Goal: Information Seeking & Learning: Learn about a topic

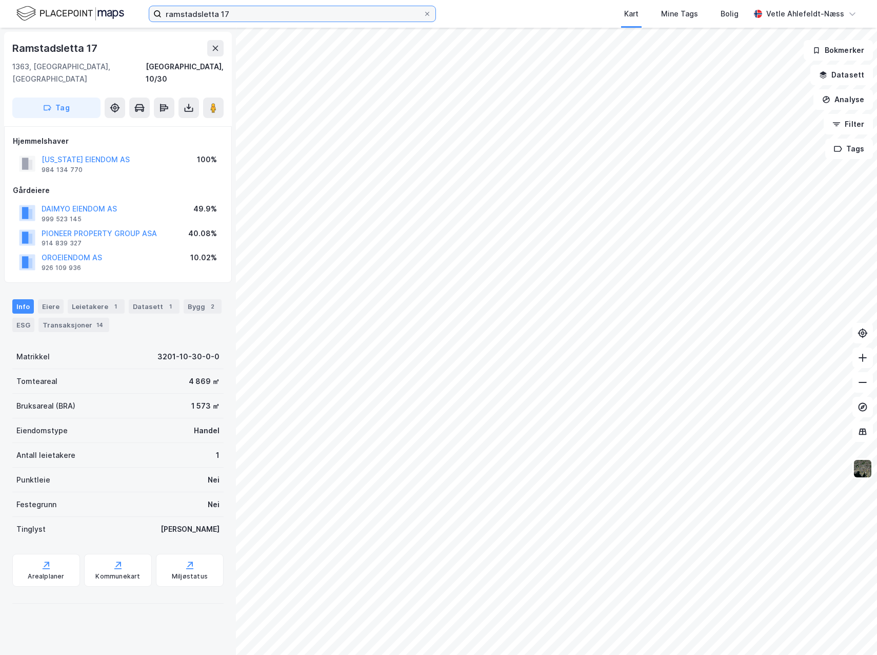
click at [271, 21] on input "ramstadsletta 17" at bounding box center [293, 13] width 262 height 15
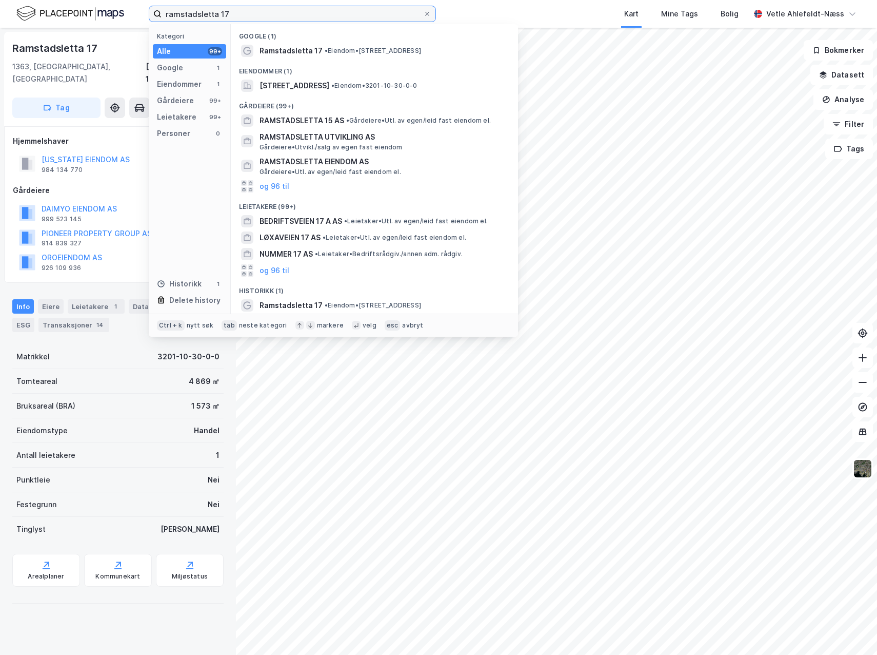
click at [269, 18] on input "ramstadsletta 17" at bounding box center [293, 13] width 262 height 15
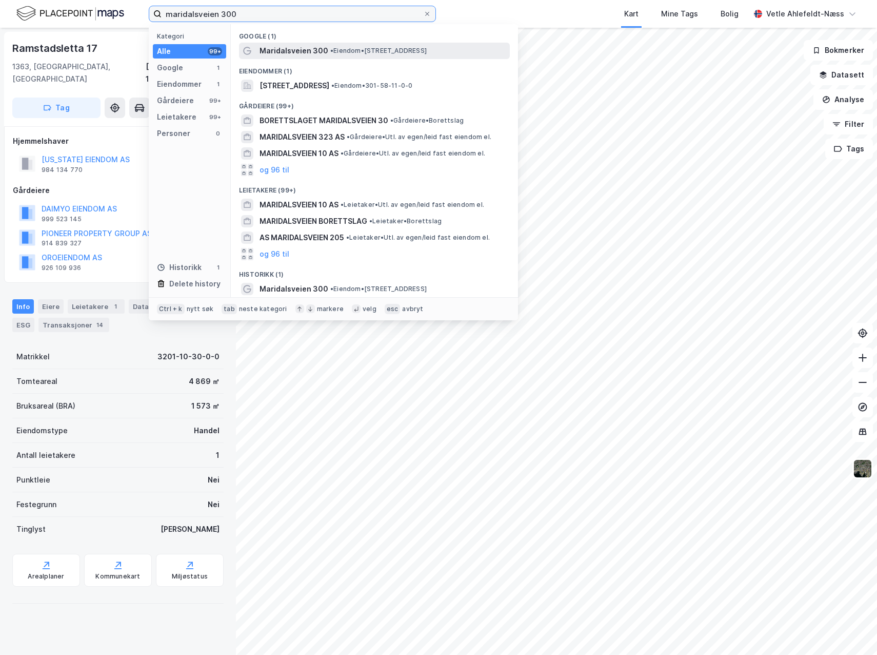
type input "maridalsveien 300"
click at [385, 51] on span "• Eiendom • [STREET_ADDRESS]" at bounding box center [378, 51] width 96 height 8
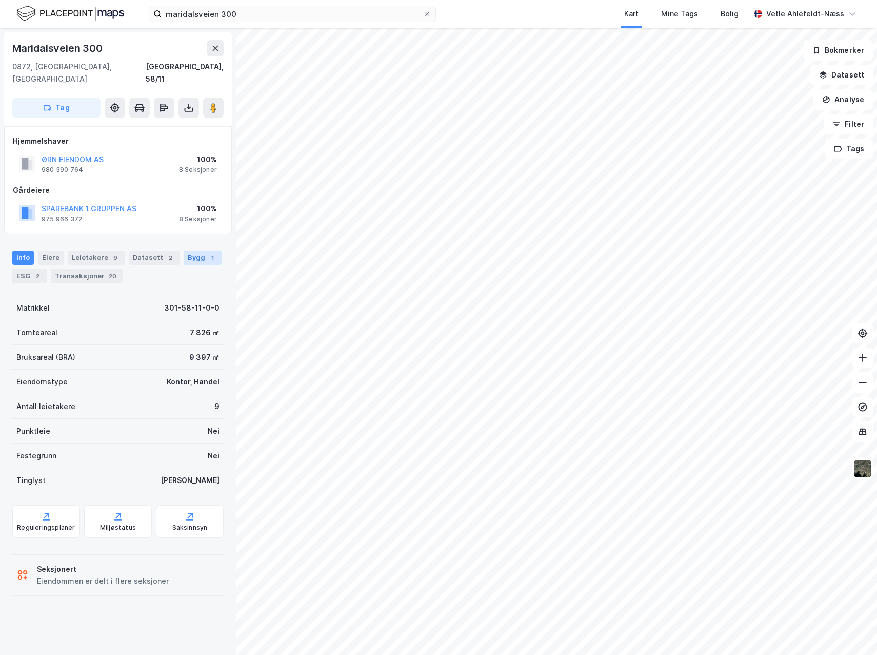
click at [184, 250] on div "Bygg 1" at bounding box center [203, 257] width 38 height 14
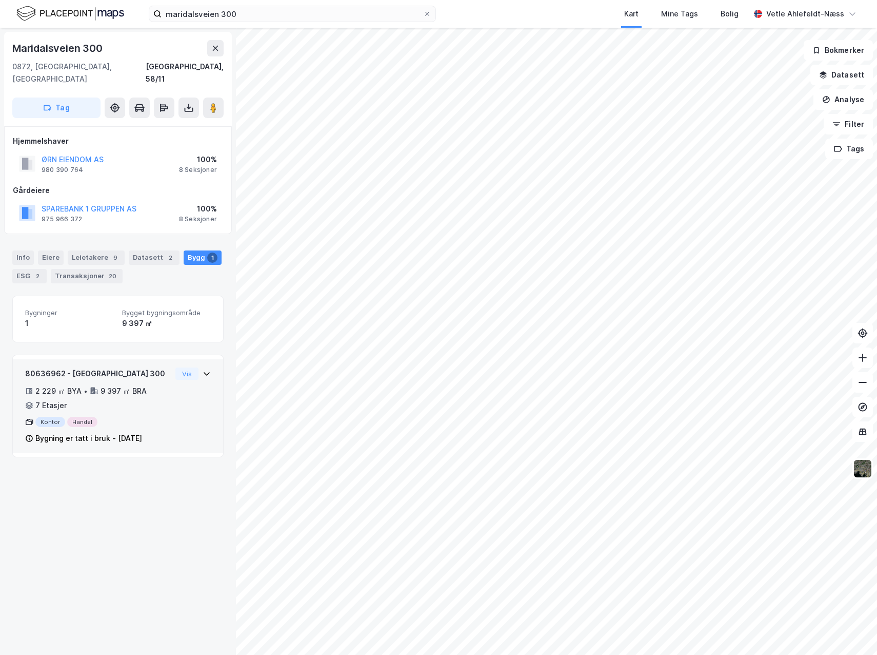
click at [191, 419] on div "80636962 - [GEOGRAPHIC_DATA] 300 2 229 ㎡ BYA • 9 397 ㎡ BRA • 7 Etasjer Kontor H…" at bounding box center [118, 409] width 186 height 85
click at [201, 401] on div "80636962 - [GEOGRAPHIC_DATA] 300 2 229 ㎡ BYA • 9 397 ㎡ BRA • 7 Etasjer Kontor H…" at bounding box center [118, 409] width 186 height 85
